Goal: Task Accomplishment & Management: Manage account settings

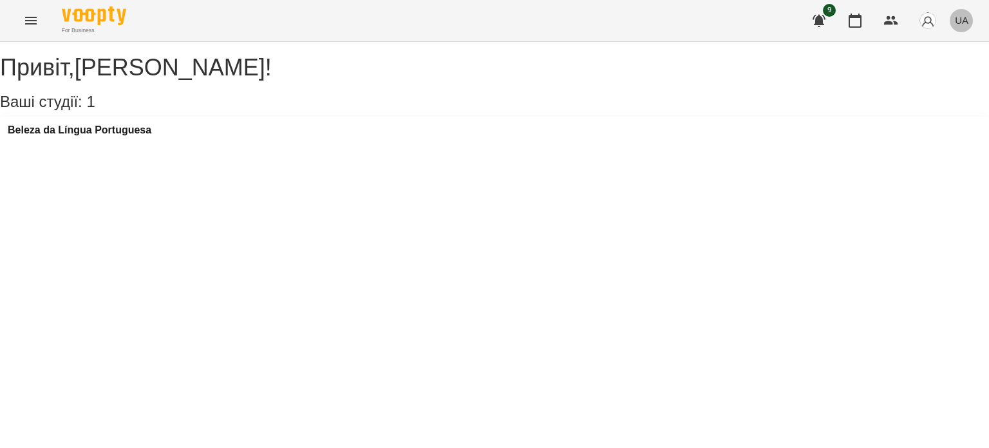
click at [967, 30] on button "UA" at bounding box center [962, 20] width 24 height 24
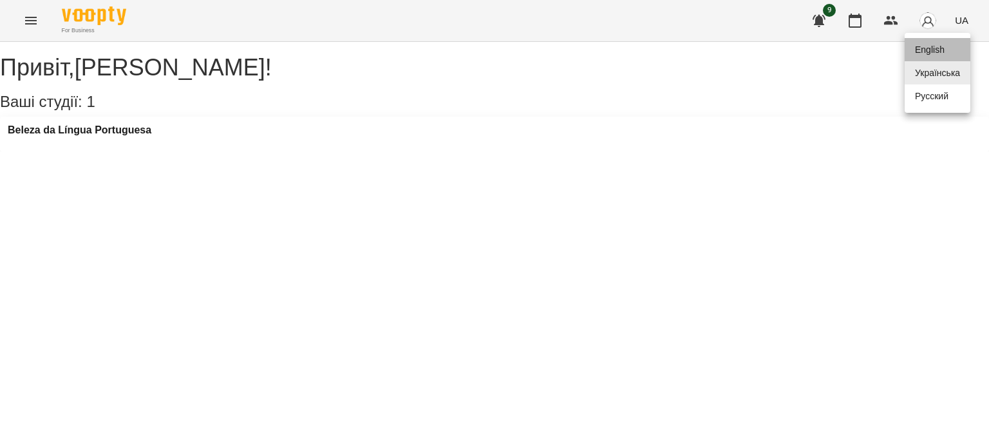
click at [948, 50] on div "English" at bounding box center [938, 49] width 66 height 23
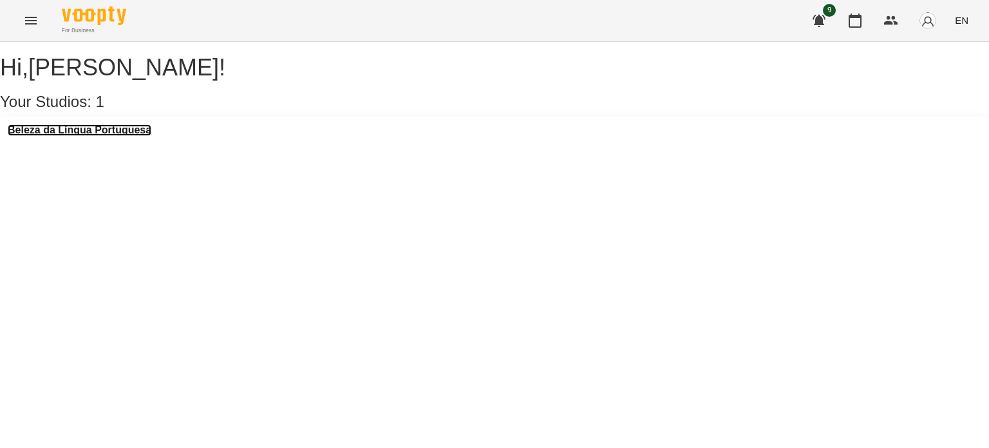
click at [140, 136] on h3 "Beleza da Língua Portuguesa" at bounding box center [80, 130] width 144 height 12
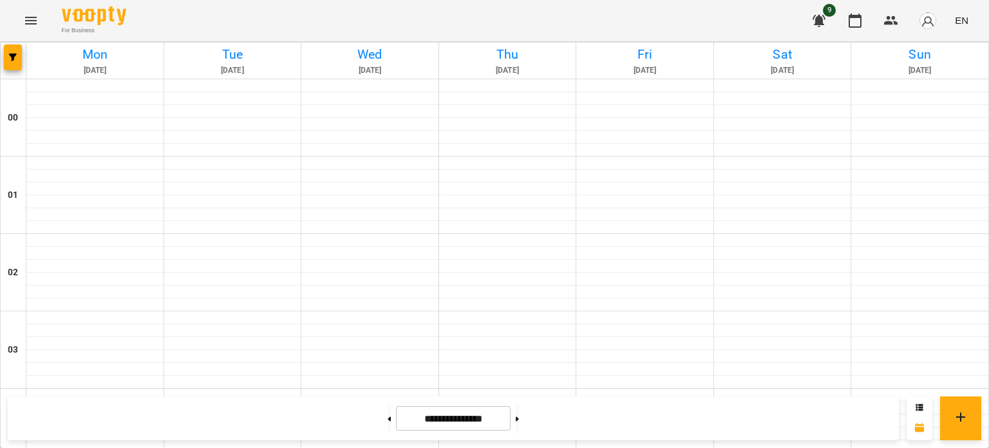
scroll to position [1007, 0]
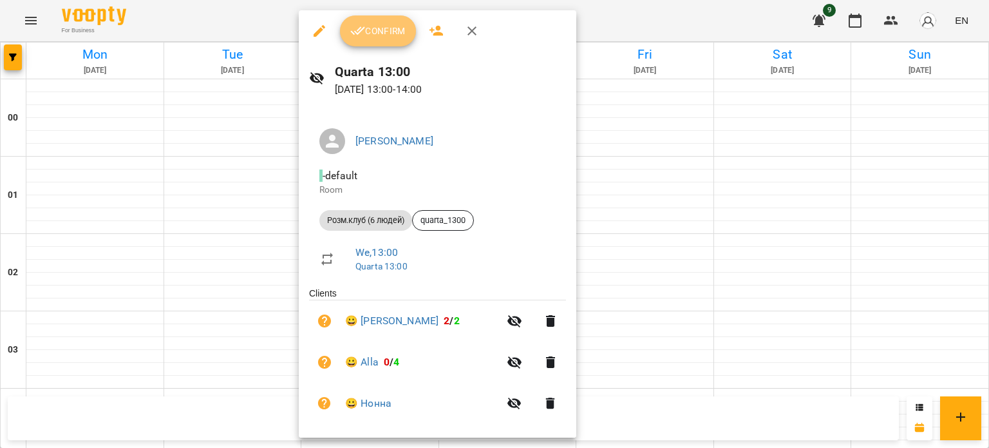
click at [383, 28] on span "Confirm" at bounding box center [377, 30] width 55 height 15
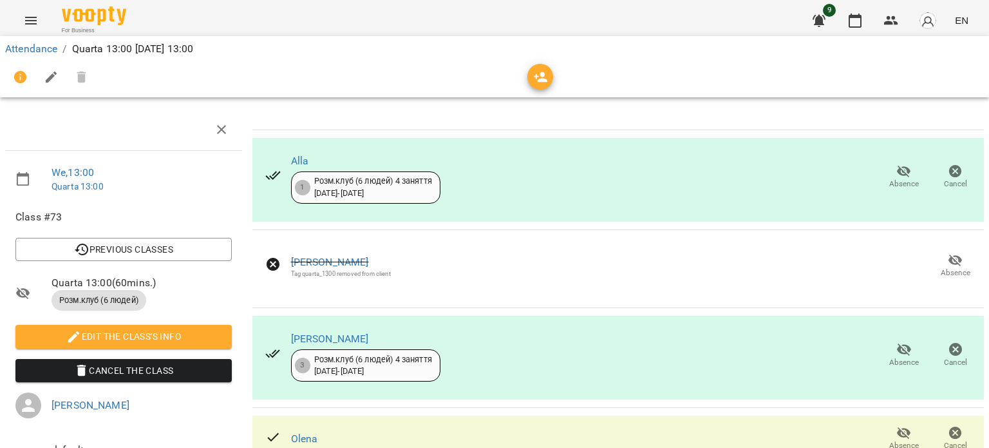
scroll to position [296, 0]
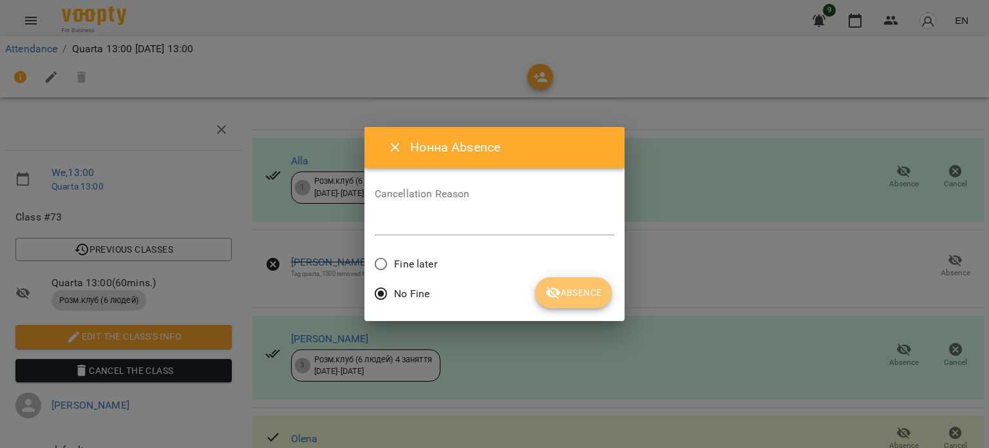
click at [580, 290] on span "Absence" at bounding box center [574, 292] width 56 height 15
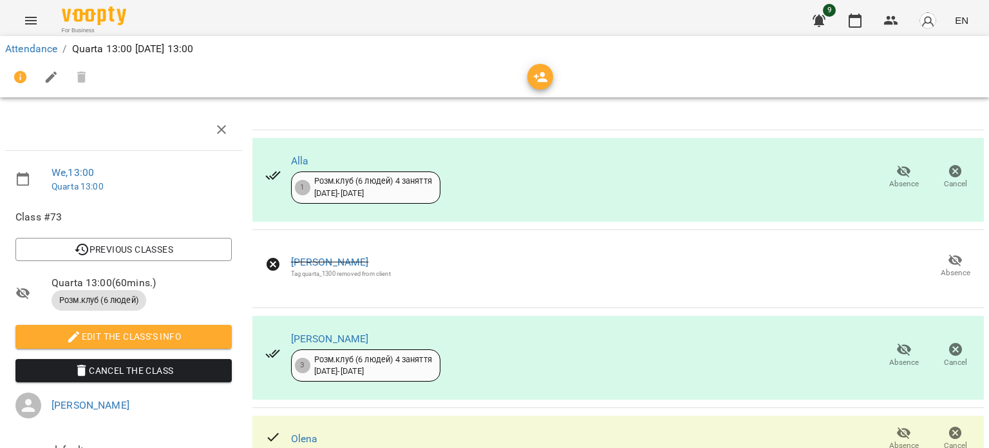
scroll to position [225, 0]
click at [897, 425] on icon "button" at bounding box center [904, 432] width 15 height 15
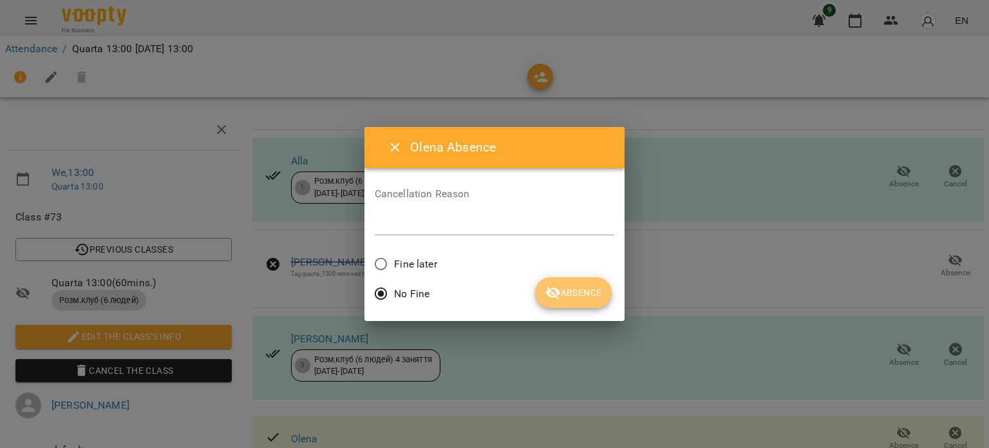
click at [567, 290] on span "Absence" at bounding box center [574, 292] width 56 height 15
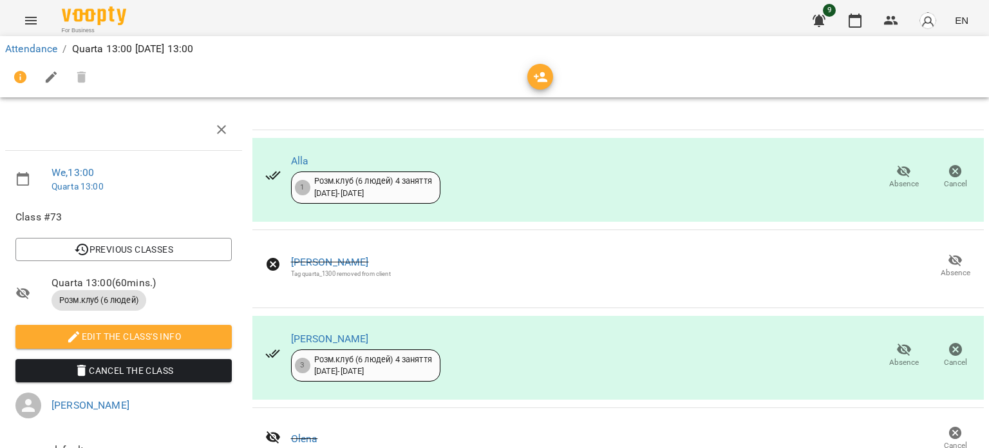
scroll to position [44, 0]
click at [91, 10] on img at bounding box center [94, 15] width 64 height 19
